Goal: Find contact information: Find contact information

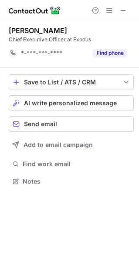
scroll to position [175, 138]
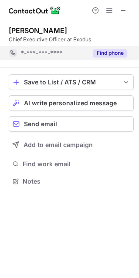
click at [113, 55] on button "Find phone" at bounding box center [110, 53] width 34 height 9
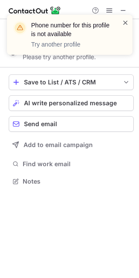
click at [127, 24] on span at bounding box center [125, 22] width 7 height 9
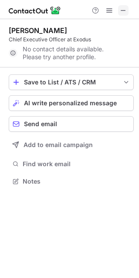
click at [126, 10] on button at bounding box center [123, 10] width 10 height 10
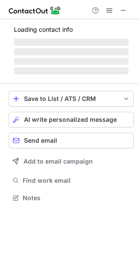
scroll to position [203, 138]
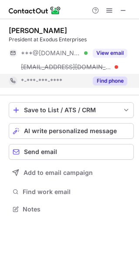
click at [111, 81] on button "Find phone" at bounding box center [110, 81] width 34 height 9
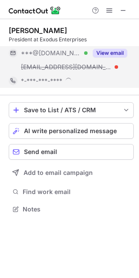
click at [110, 52] on button "View email" at bounding box center [110, 53] width 34 height 9
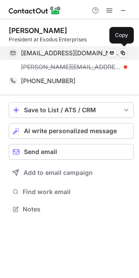
drag, startPoint x: 19, startPoint y: 52, endPoint x: 83, endPoint y: 52, distance: 64.0
click at [83, 52] on div "[EMAIL_ADDRESS][DOMAIN_NAME] Verified Send email Copy" at bounding box center [68, 53] width 118 height 14
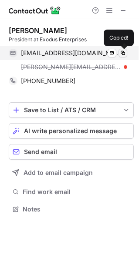
click at [123, 52] on span at bounding box center [122, 53] width 7 height 7
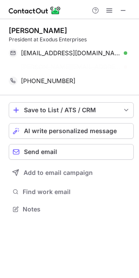
scroll to position [189, 138]
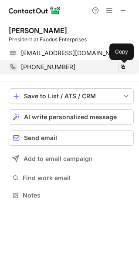
click at [124, 65] on span at bounding box center [122, 67] width 7 height 7
